Goal: Navigation & Orientation: Find specific page/section

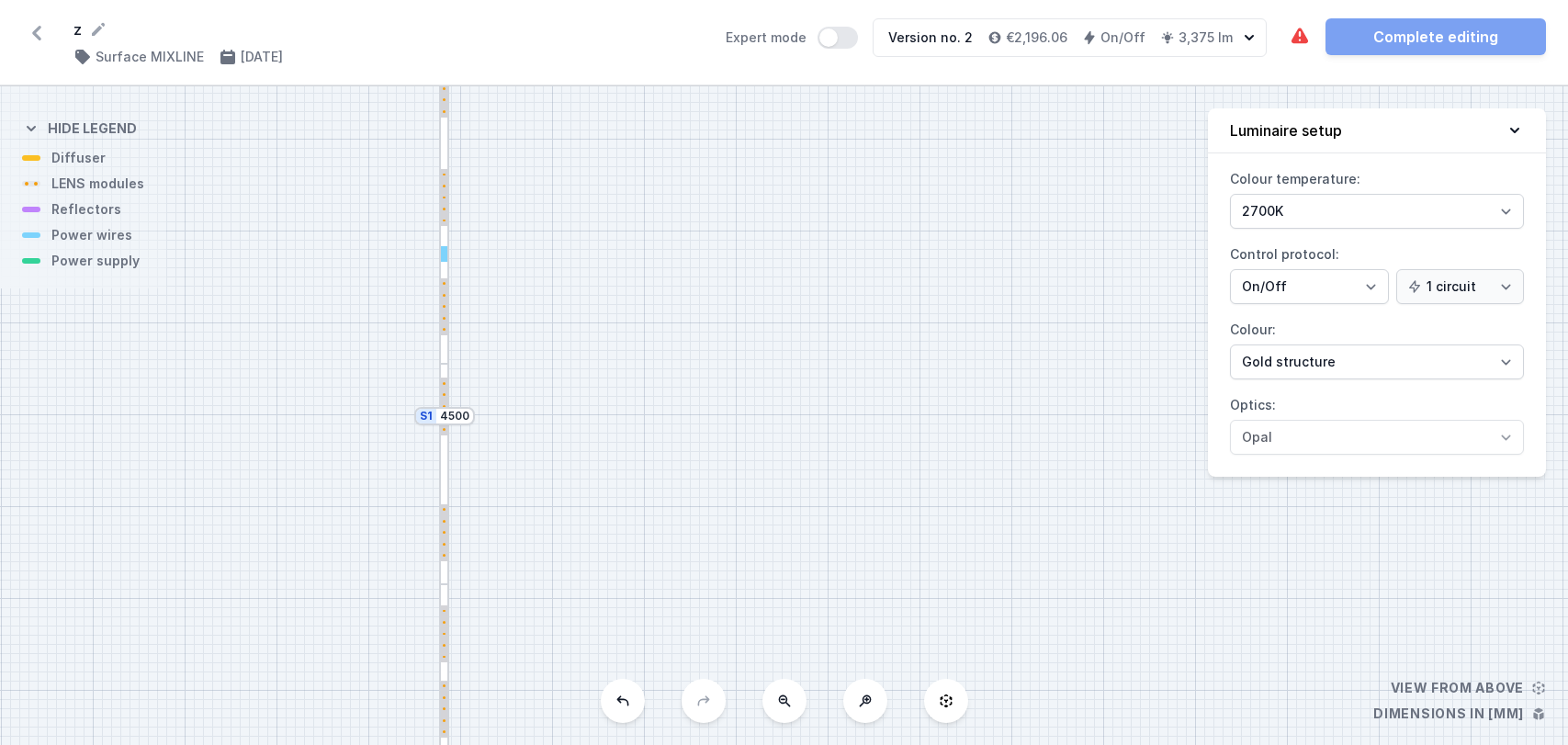
select select "2700"
select select "3"
click at [34, 27] on icon at bounding box center [37, 33] width 29 height 29
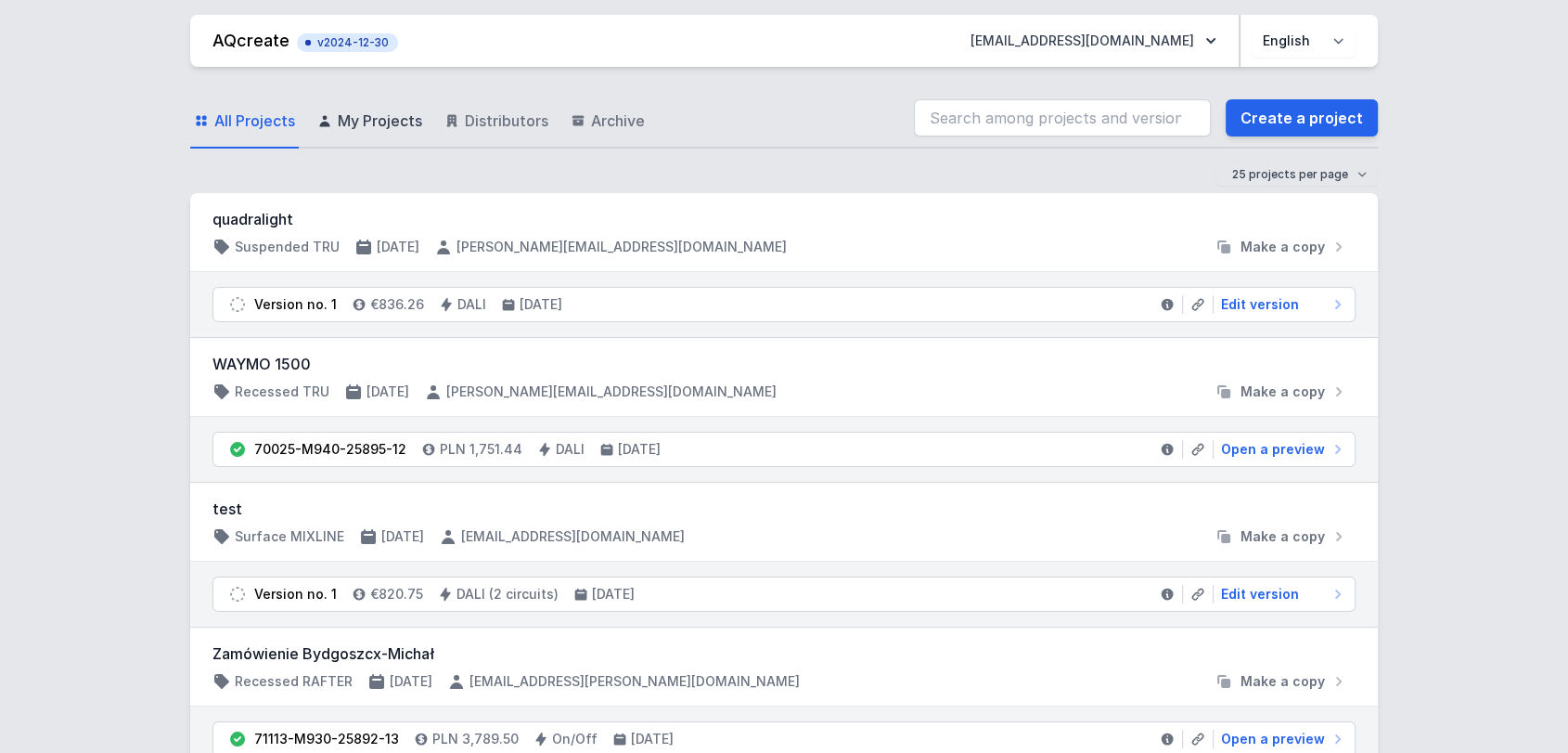
click at [398, 122] on span "My Projects" at bounding box center [380, 121] width 84 height 23
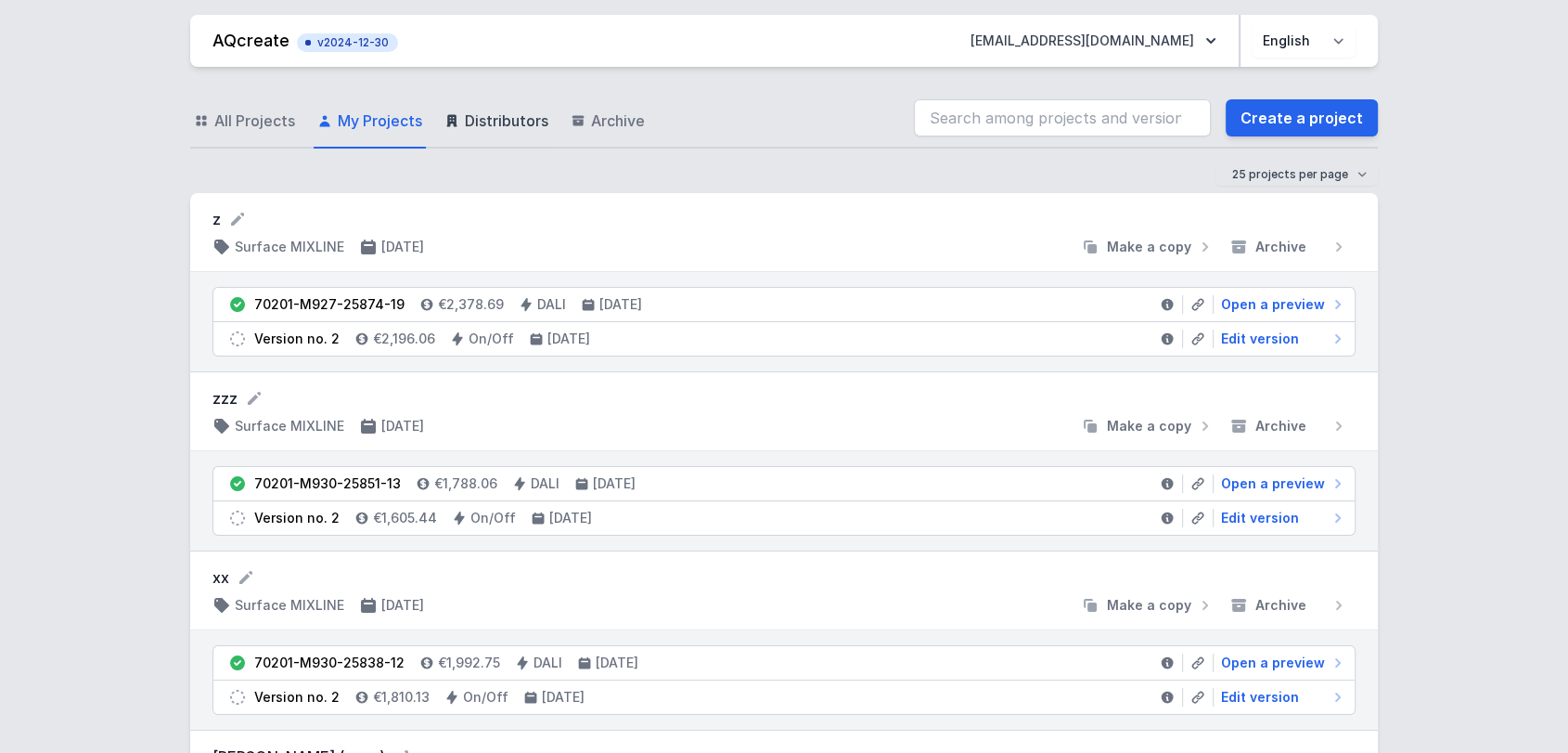
click at [535, 117] on span "Distributors" at bounding box center [506, 121] width 83 height 23
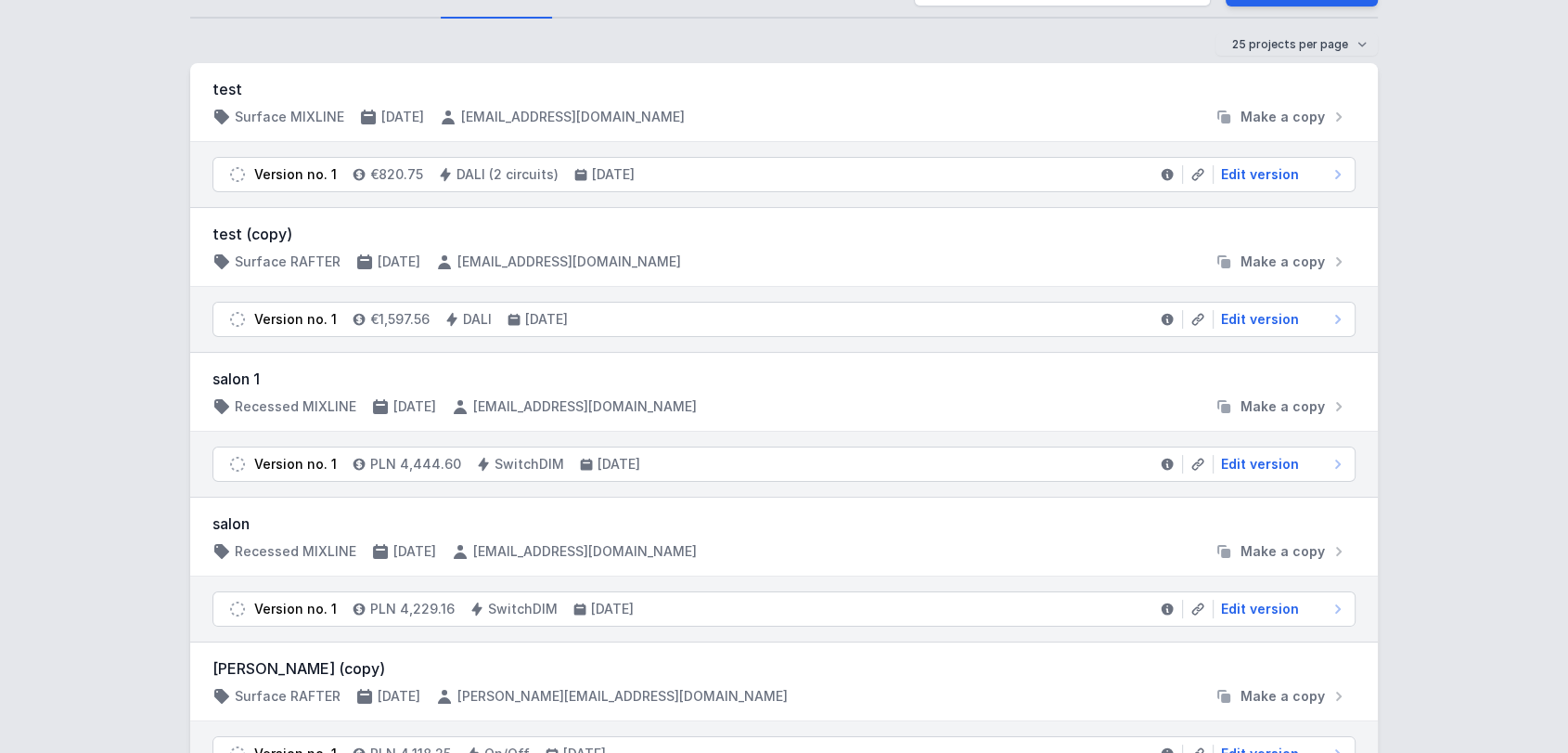
scroll to position [66, 0]
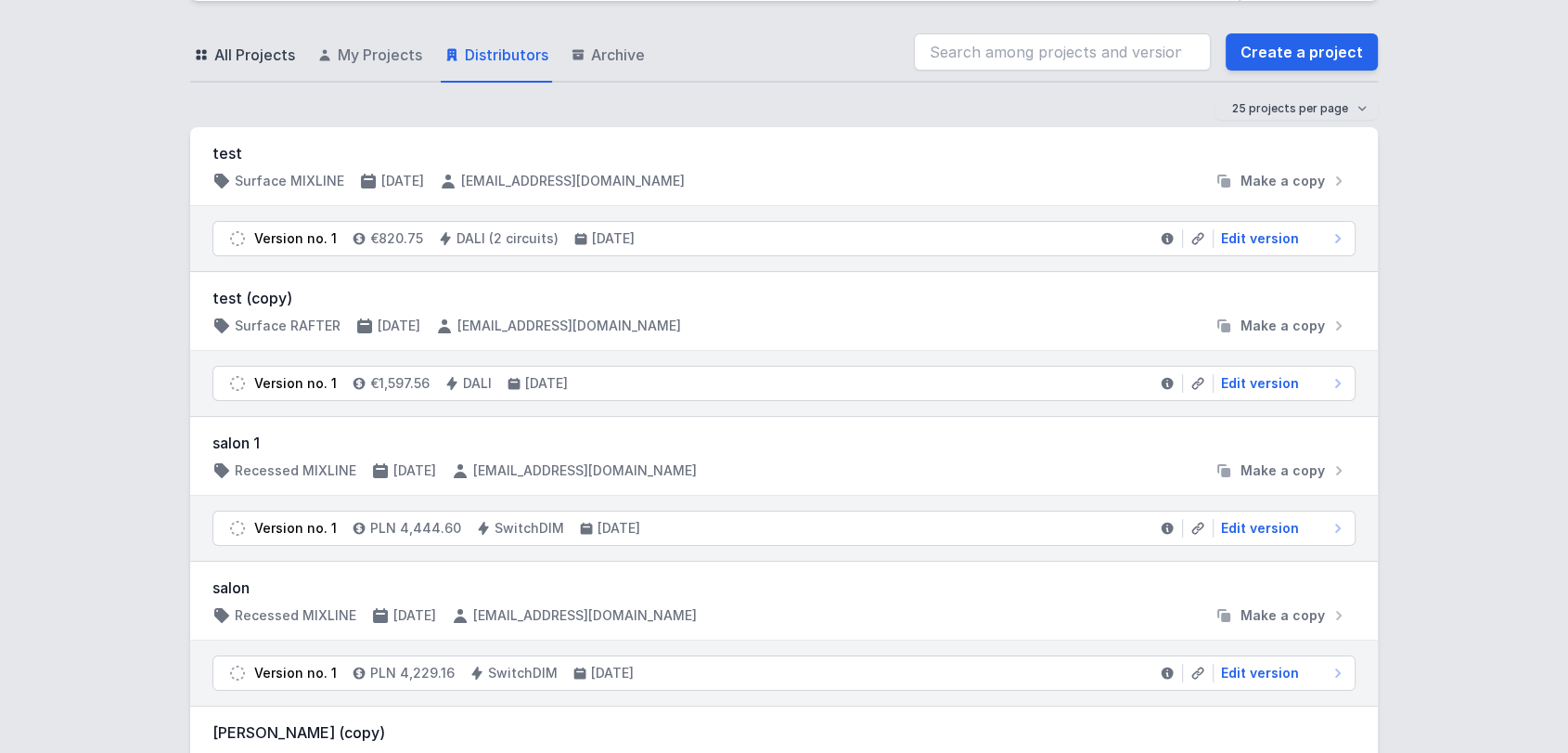
click at [233, 46] on span "All Projects" at bounding box center [254, 54] width 80 height 23
